Goal: Task Accomplishment & Management: Manage account settings

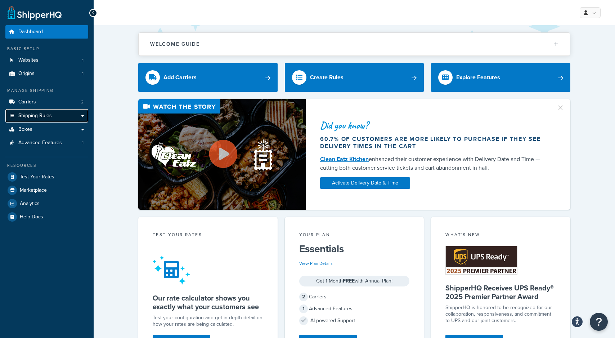
click at [81, 116] on link "Shipping Rules" at bounding box center [46, 115] width 83 height 13
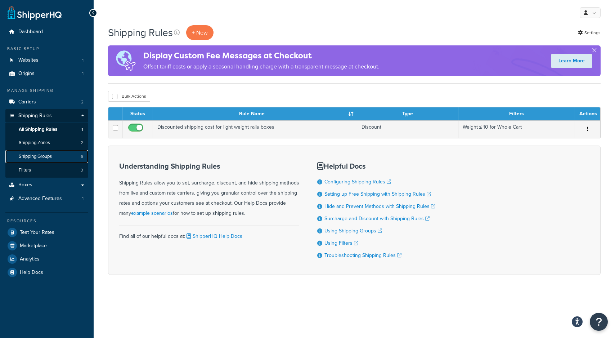
click at [45, 153] on span "Shipping Groups" at bounding box center [35, 156] width 33 height 6
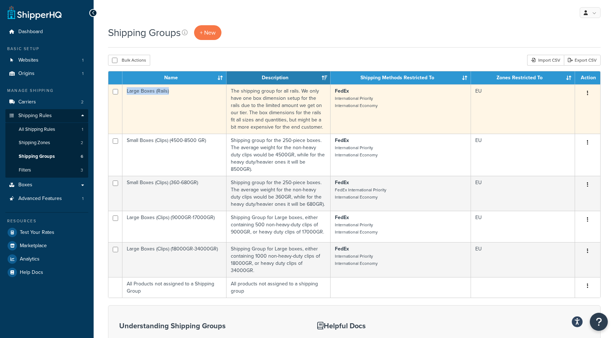
drag, startPoint x: 171, startPoint y: 92, endPoint x: 126, endPoint y: 93, distance: 45.0
click at [126, 93] on td "Large Boxes (Rails)" at bounding box center [174, 108] width 104 height 49
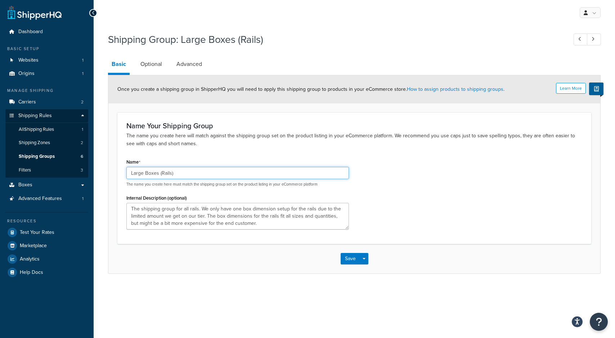
click at [148, 173] on input "Large Boxes (Rails)" at bounding box center [237, 173] width 222 height 12
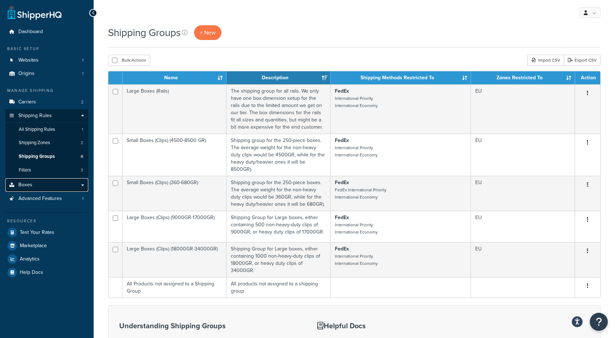
click at [83, 185] on link "Boxes" at bounding box center [46, 184] width 83 height 13
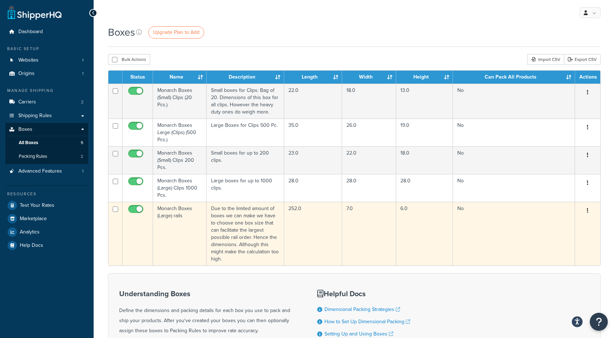
click at [180, 216] on td "Monarch Boxes (Large) rails" at bounding box center [180, 233] width 54 height 64
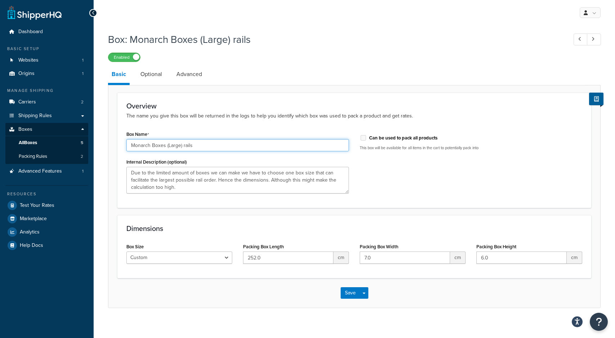
click at [177, 147] on input "Monarch Boxes (Large) rails" at bounding box center [237, 145] width 222 height 12
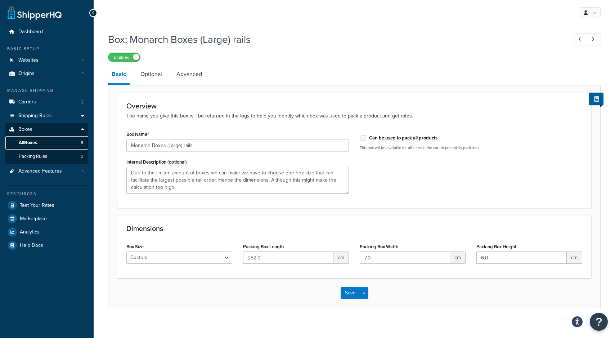
click at [26, 147] on link "All Boxes 5" at bounding box center [46, 142] width 83 height 13
click at [26, 144] on span "All Boxes" at bounding box center [28, 143] width 18 height 6
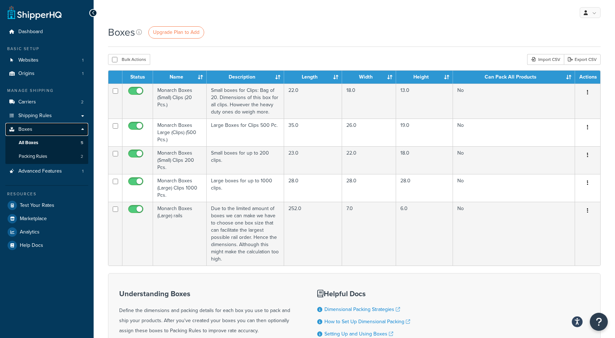
click at [47, 127] on link "Boxes" at bounding box center [46, 129] width 83 height 13
click at [38, 154] on span "Packing Rules" at bounding box center [33, 156] width 28 height 6
